Goal: Task Accomplishment & Management: Manage account settings

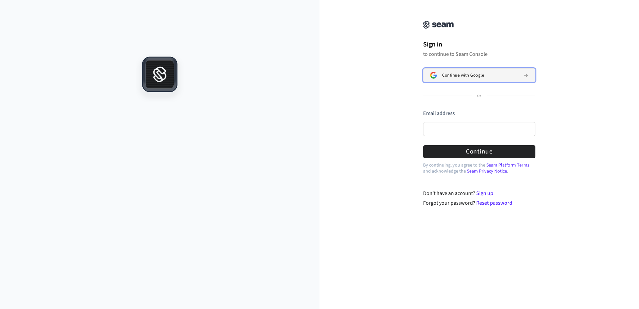
click at [487, 74] on div "Continue with Google" at bounding box center [480, 75] width 76 height 5
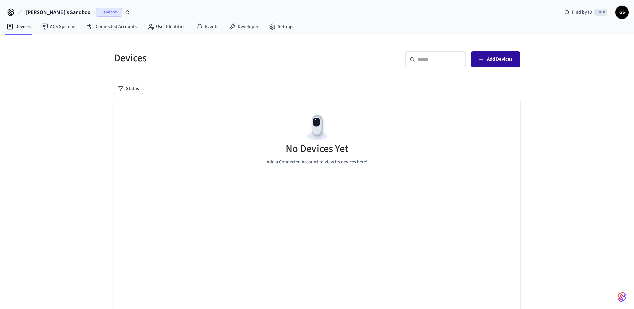
click at [498, 59] on span "Add Devices" at bounding box center [499, 59] width 25 height 9
click at [64, 27] on link "ACS Systems" at bounding box center [58, 27] width 45 height 12
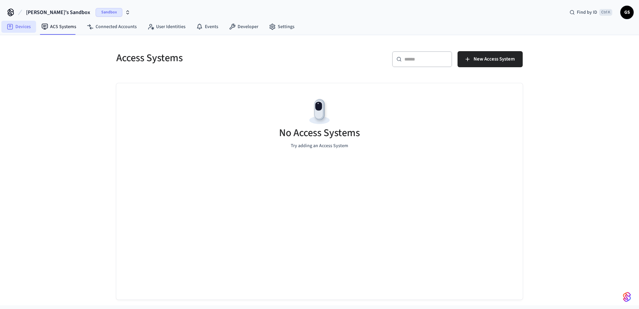
click at [19, 26] on link "Devices" at bounding box center [18, 27] width 35 height 12
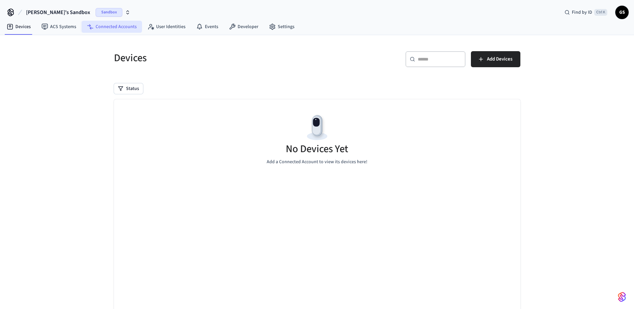
click at [111, 30] on link "Connected Accounts" at bounding box center [112, 27] width 60 height 12
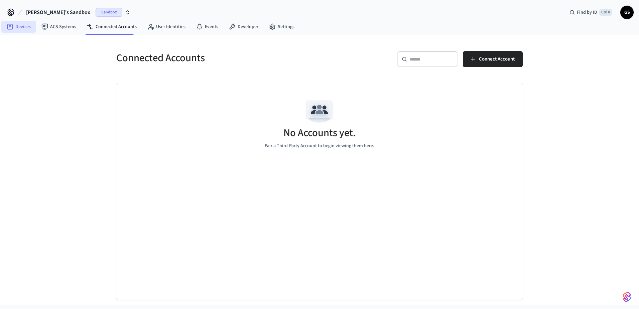
click at [25, 28] on link "Devices" at bounding box center [18, 27] width 35 height 12
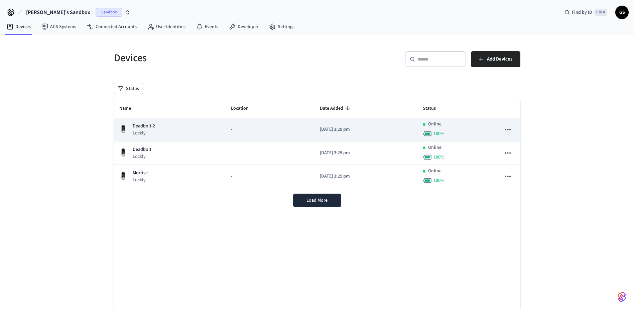
click at [261, 128] on div "-" at bounding box center [270, 129] width 79 height 7
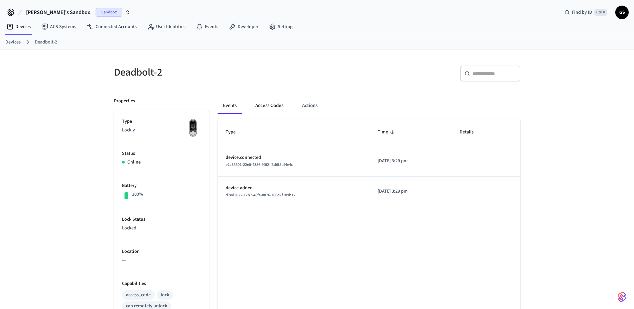
click at [268, 107] on button "Access Codes" at bounding box center [269, 106] width 39 height 16
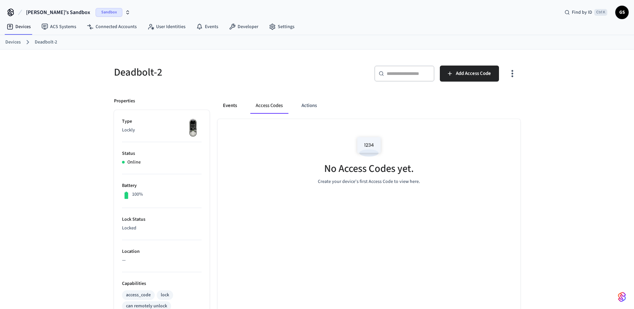
click at [236, 103] on button "Events" at bounding box center [230, 106] width 25 height 16
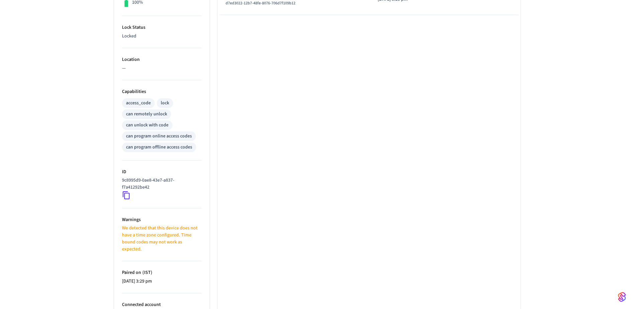
scroll to position [233, 0]
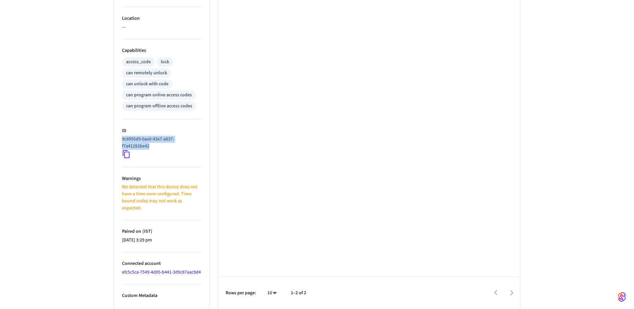
drag, startPoint x: 153, startPoint y: 147, endPoint x: 119, endPoint y: 141, distance: 34.9
click at [119, 141] on ul "Type Lockly Status Online Battery 100% Lock Status Locked Location — Capabiliti…" at bounding box center [162, 93] width 96 height 432
copy p "9c8995d9-0ae8-43e7-a837-f7a41292be42"
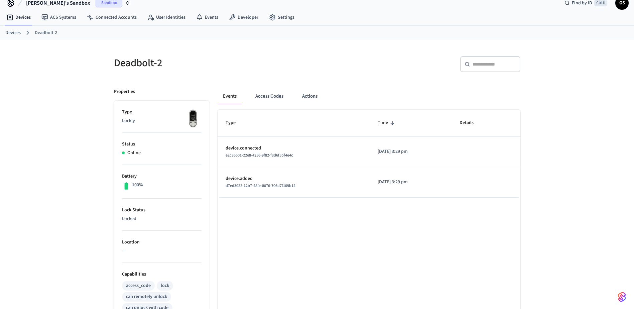
scroll to position [0, 0]
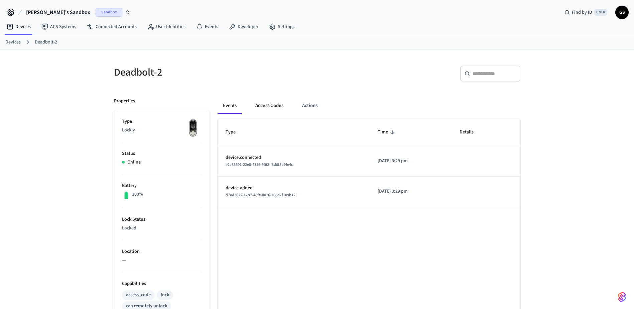
click at [263, 109] on button "Access Codes" at bounding box center [269, 106] width 39 height 16
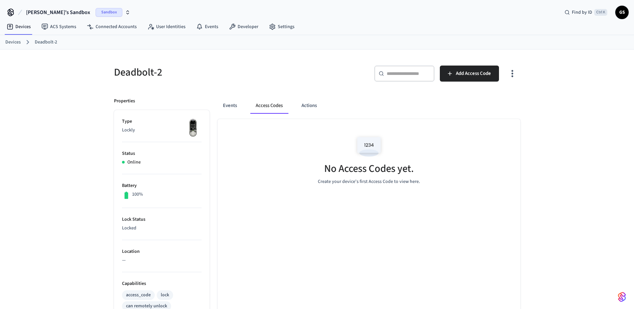
click at [294, 106] on div "Events Access Codes Actions" at bounding box center [369, 106] width 303 height 16
click at [327, 102] on div "Events Access Codes Actions" at bounding box center [369, 106] width 303 height 16
click at [300, 113] on button "Actions" at bounding box center [309, 106] width 26 height 16
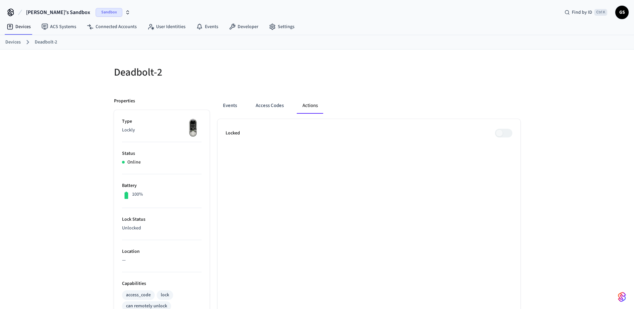
click at [505, 133] on span at bounding box center [503, 133] width 17 height 9
click at [500, 134] on span at bounding box center [503, 133] width 17 height 9
click at [507, 132] on span at bounding box center [503, 133] width 17 height 9
click at [508, 131] on span at bounding box center [503, 133] width 17 height 9
click at [238, 105] on button "Events" at bounding box center [230, 106] width 25 height 16
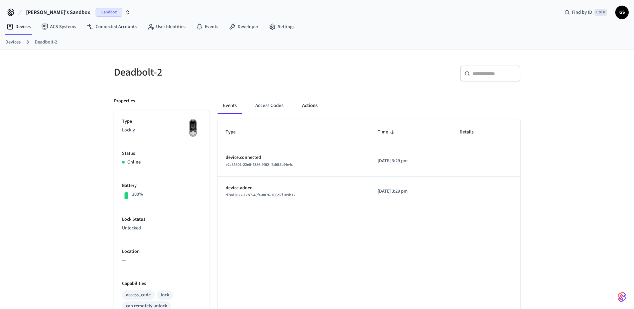
click at [311, 107] on button "Actions" at bounding box center [310, 106] width 26 height 16
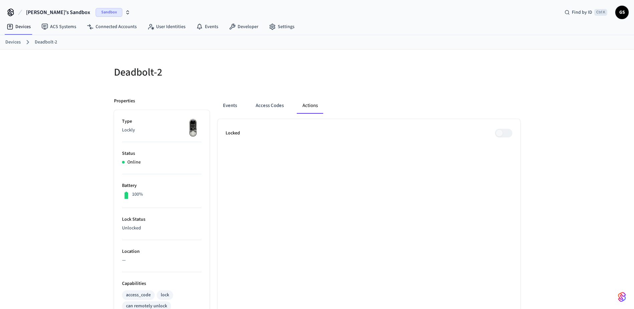
click at [503, 131] on span at bounding box center [503, 133] width 17 height 9
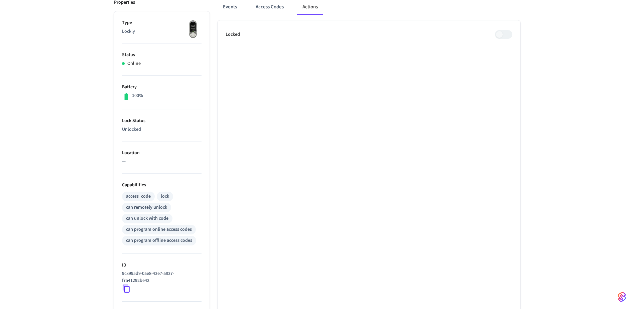
scroll to position [100, 0]
click at [125, 285] on icon at bounding box center [126, 287] width 7 height 8
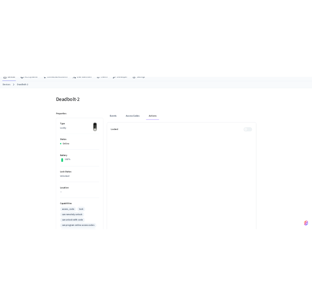
scroll to position [0, 0]
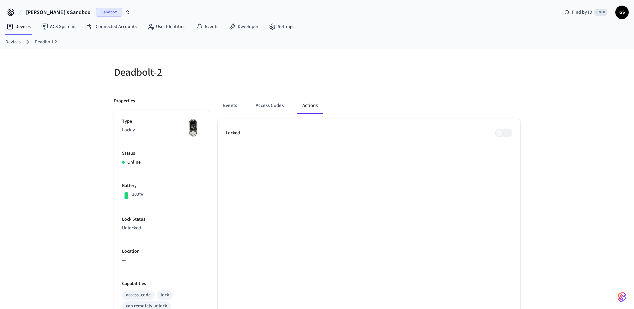
click at [20, 41] on link "Devices" at bounding box center [12, 42] width 15 height 7
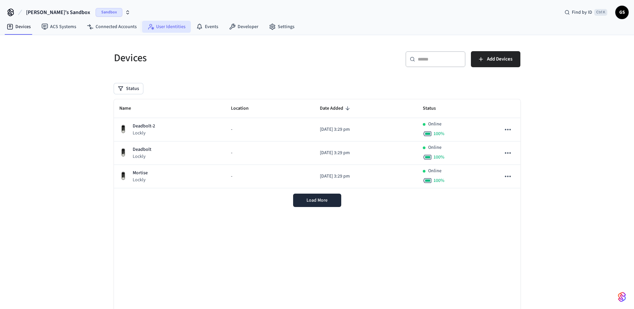
click at [160, 30] on link "User Identities" at bounding box center [166, 27] width 49 height 12
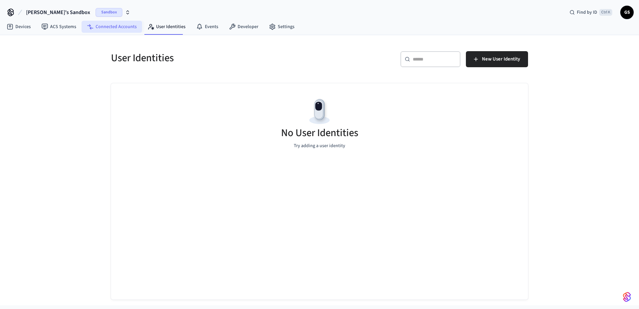
click at [119, 31] on link "Connected Accounts" at bounding box center [112, 27] width 60 height 12
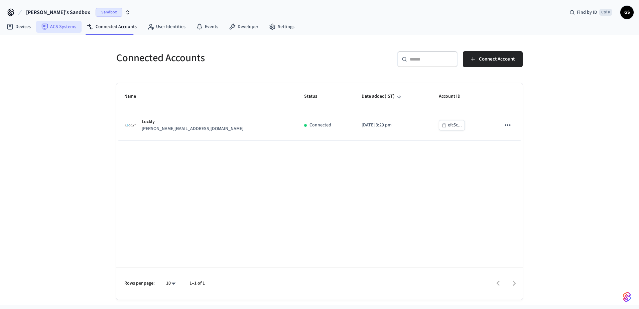
click at [68, 23] on link "ACS Systems" at bounding box center [58, 27] width 45 height 12
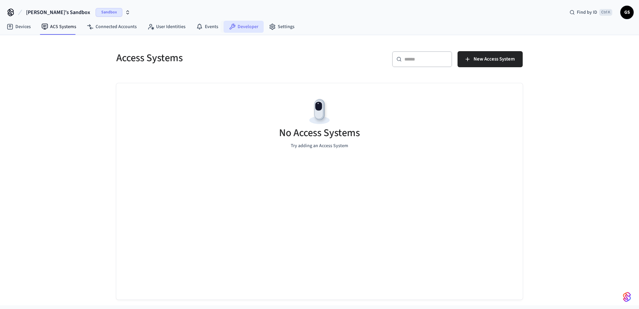
click at [253, 28] on link "Developer" at bounding box center [244, 27] width 40 height 12
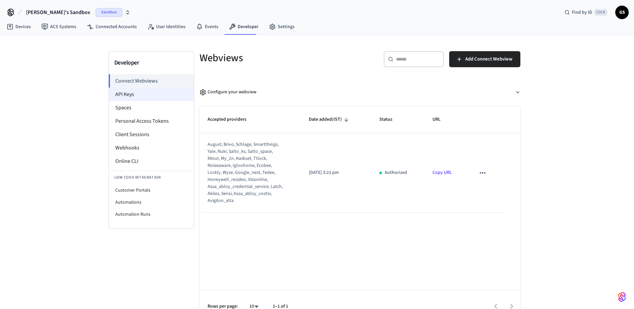
click at [151, 93] on li "API Keys" at bounding box center [151, 94] width 85 height 13
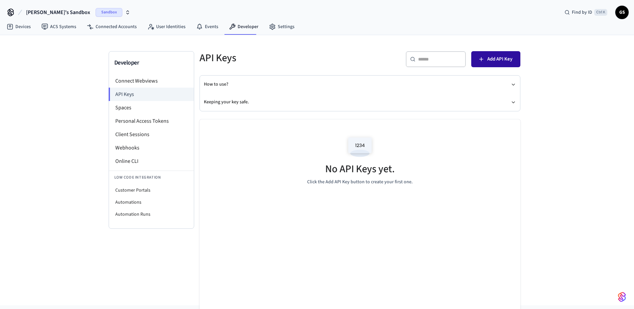
click at [497, 52] on button "Add API Key" at bounding box center [495, 59] width 49 height 16
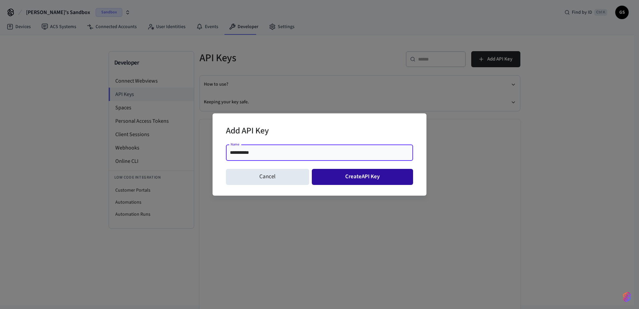
type input "**********"
click at [357, 175] on button "Create API Key" at bounding box center [363, 177] width 102 height 16
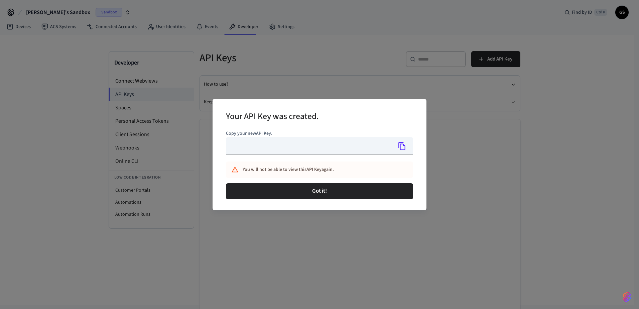
type input "**********"
click at [403, 145] on icon "Copy" at bounding box center [401, 146] width 7 height 8
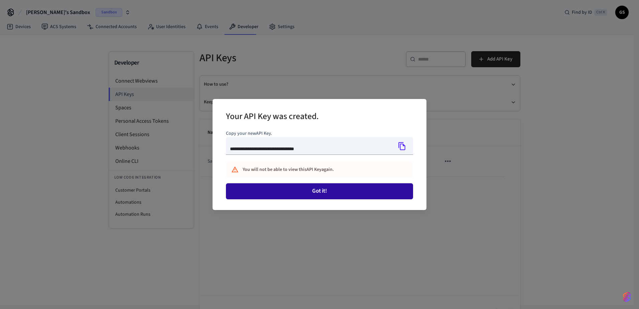
click at [337, 193] on button "Got it!" at bounding box center [319, 191] width 187 height 16
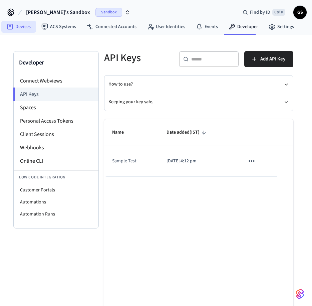
click at [17, 29] on link "Devices" at bounding box center [18, 27] width 35 height 12
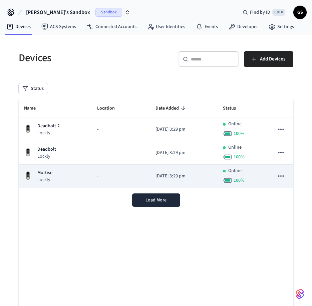
click at [65, 183] on div "Mortise Lockly" at bounding box center [55, 176] width 62 height 14
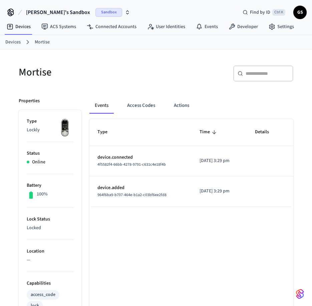
click at [14, 43] on link "Devices" at bounding box center [12, 42] width 15 height 7
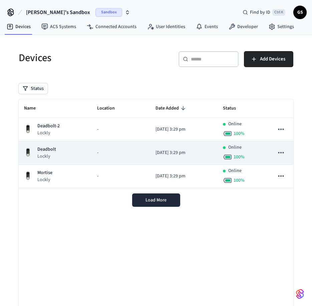
click at [69, 149] on div "Deadbolt Lockly" at bounding box center [55, 153] width 62 height 14
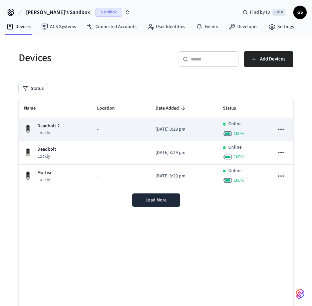
click at [58, 130] on p "Lockly" at bounding box center [48, 133] width 22 height 7
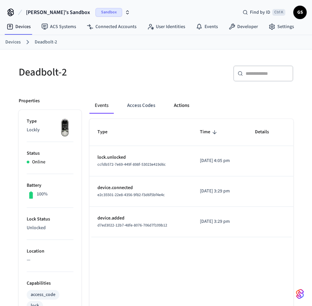
click at [183, 108] on button "Actions" at bounding box center [182, 106] width 26 height 16
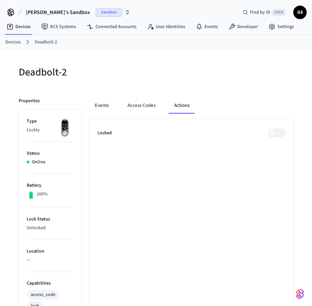
click at [275, 131] on span at bounding box center [276, 133] width 17 height 9
click at [276, 133] on span at bounding box center [276, 133] width 17 height 9
click at [132, 109] on button "Access Codes" at bounding box center [141, 106] width 39 height 16
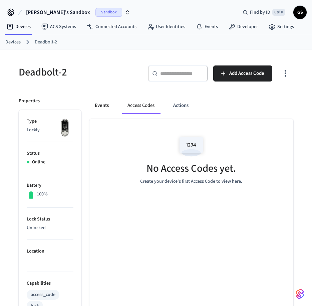
click at [112, 105] on button "Events" at bounding box center [102, 106] width 25 height 16
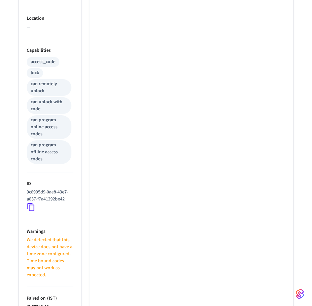
scroll to position [234, 0]
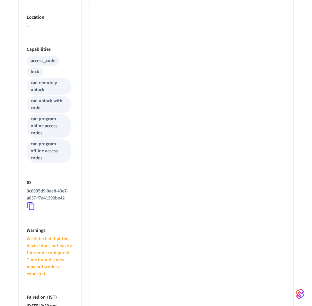
click at [32, 210] on icon at bounding box center [31, 206] width 9 height 9
click at [31, 204] on icon at bounding box center [30, 207] width 7 height 8
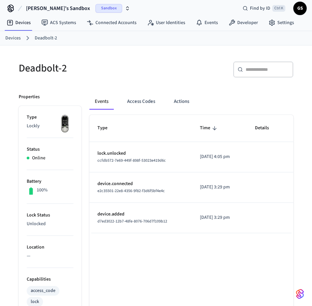
scroll to position [0, 0]
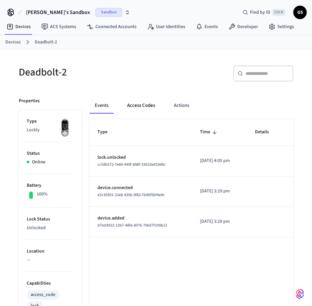
click at [143, 102] on button "Access Codes" at bounding box center [141, 106] width 39 height 16
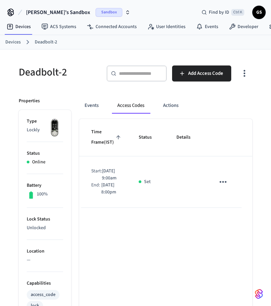
scroll to position [0, 80]
click at [216, 187] on icon "sticky table" at bounding box center [221, 182] width 10 height 10
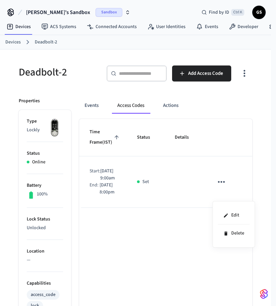
drag, startPoint x: 161, startPoint y: 228, endPoint x: 107, endPoint y: 233, distance: 53.7
click at [107, 233] on div at bounding box center [138, 153] width 276 height 306
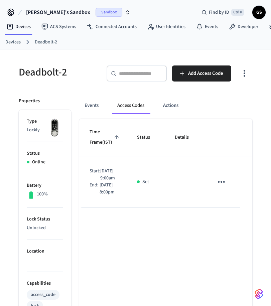
scroll to position [0, 76]
click at [107, 233] on div "Edit Delete" at bounding box center [135, 153] width 271 height 306
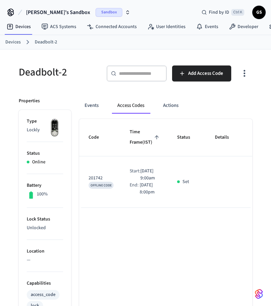
scroll to position [0, 80]
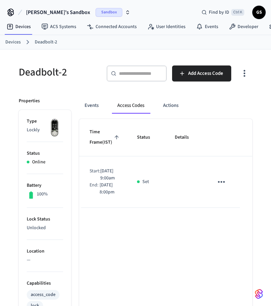
click at [216, 187] on icon "sticky table" at bounding box center [221, 182] width 10 height 10
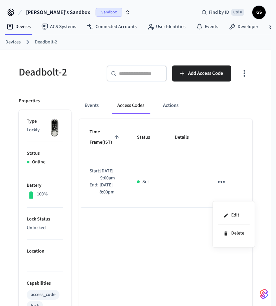
click at [173, 254] on div at bounding box center [138, 153] width 276 height 306
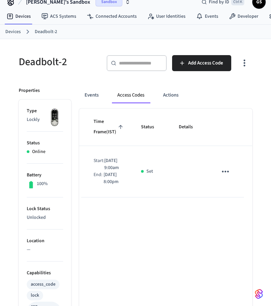
scroll to position [0, 0]
